Goal: Navigation & Orientation: Find specific page/section

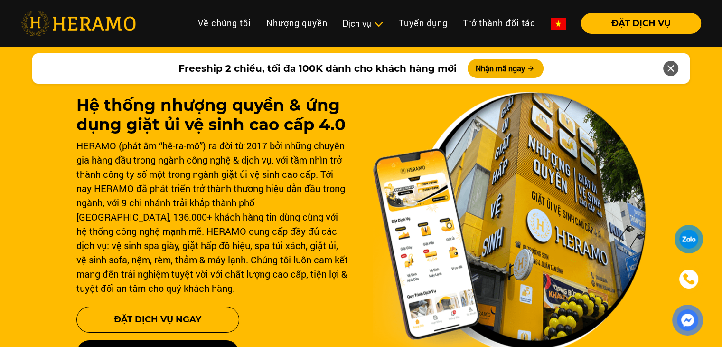
click at [45, 19] on img at bounding box center [78, 23] width 115 height 25
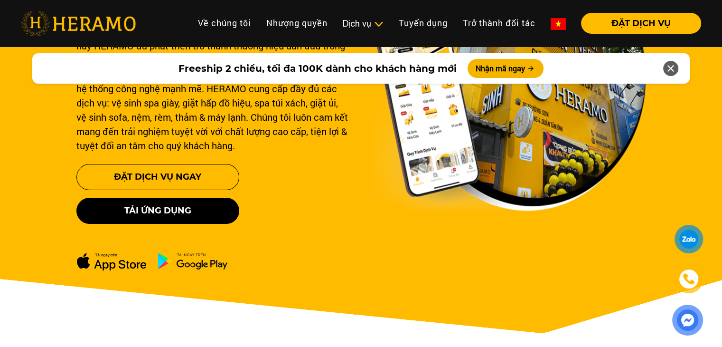
scroll to position [190, 0]
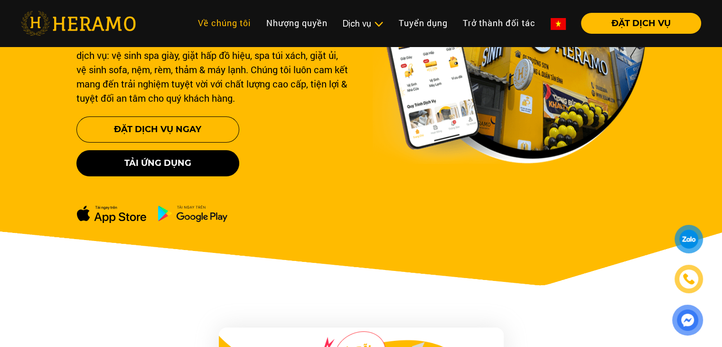
click at [234, 15] on link "Về chúng tôi" at bounding box center [224, 23] width 68 height 20
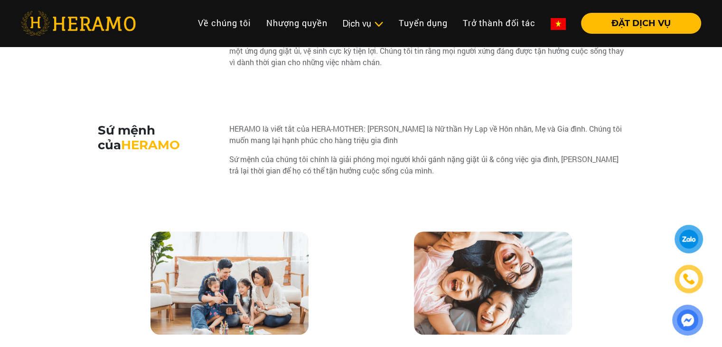
scroll to position [617, 0]
